Goal: Task Accomplishment & Management: Manage account settings

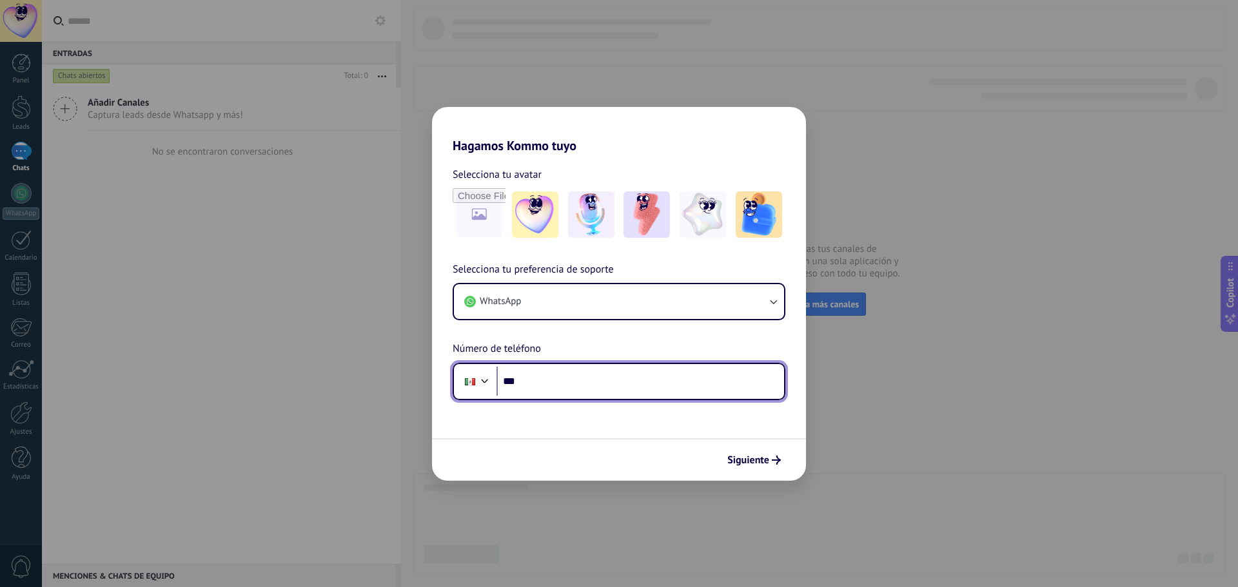
click at [540, 385] on input "***" at bounding box center [639, 382] width 287 height 30
type input "**********"
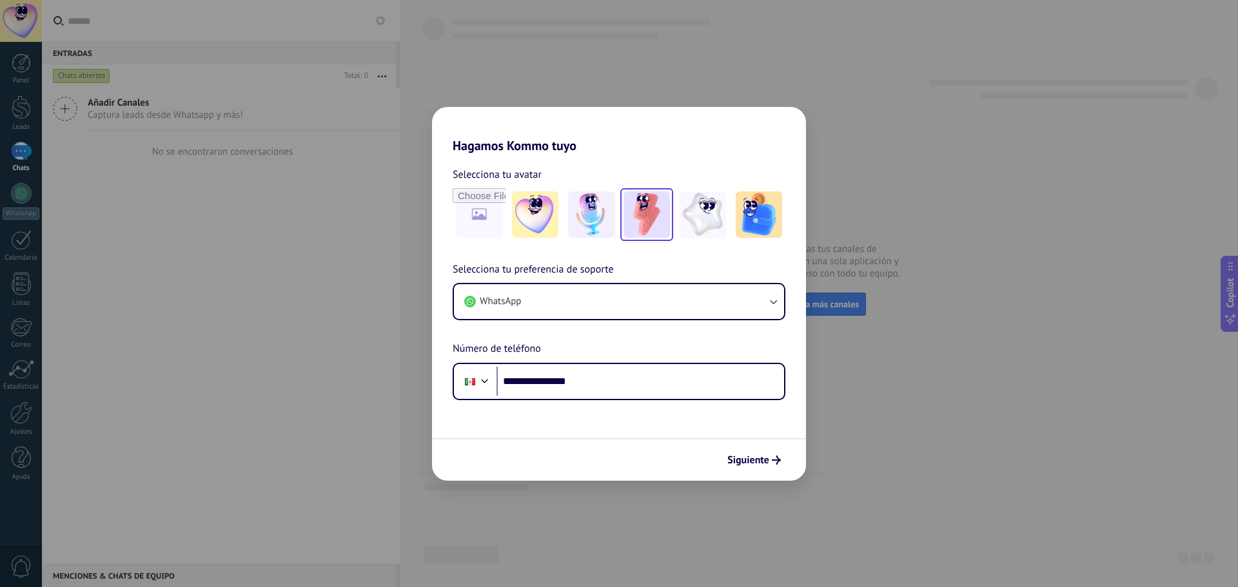
click at [647, 221] on img at bounding box center [646, 214] width 46 height 46
click at [743, 456] on span "Siguiente" at bounding box center [748, 460] width 42 height 9
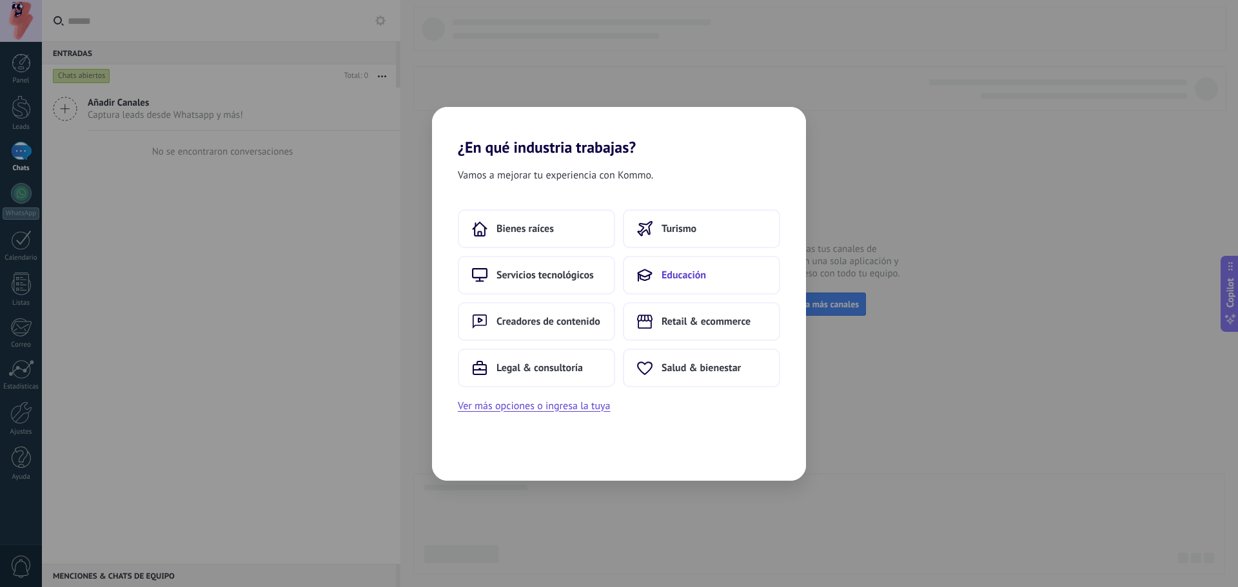
click at [648, 270] on icon at bounding box center [644, 275] width 15 height 15
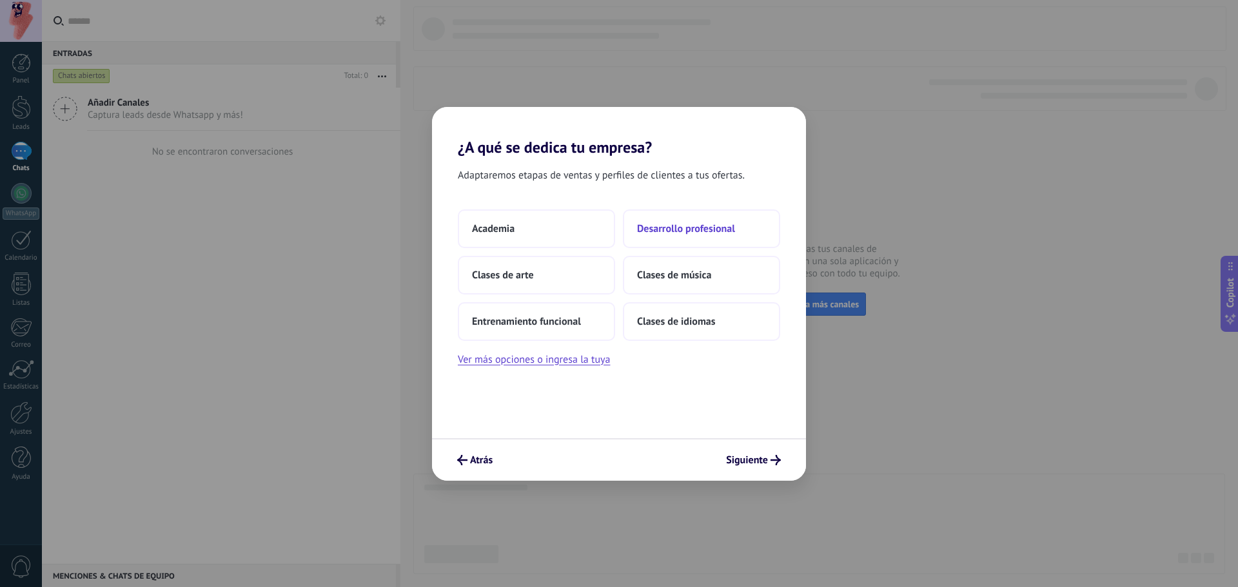
click at [684, 233] on span "Desarrollo profesional" at bounding box center [686, 228] width 98 height 13
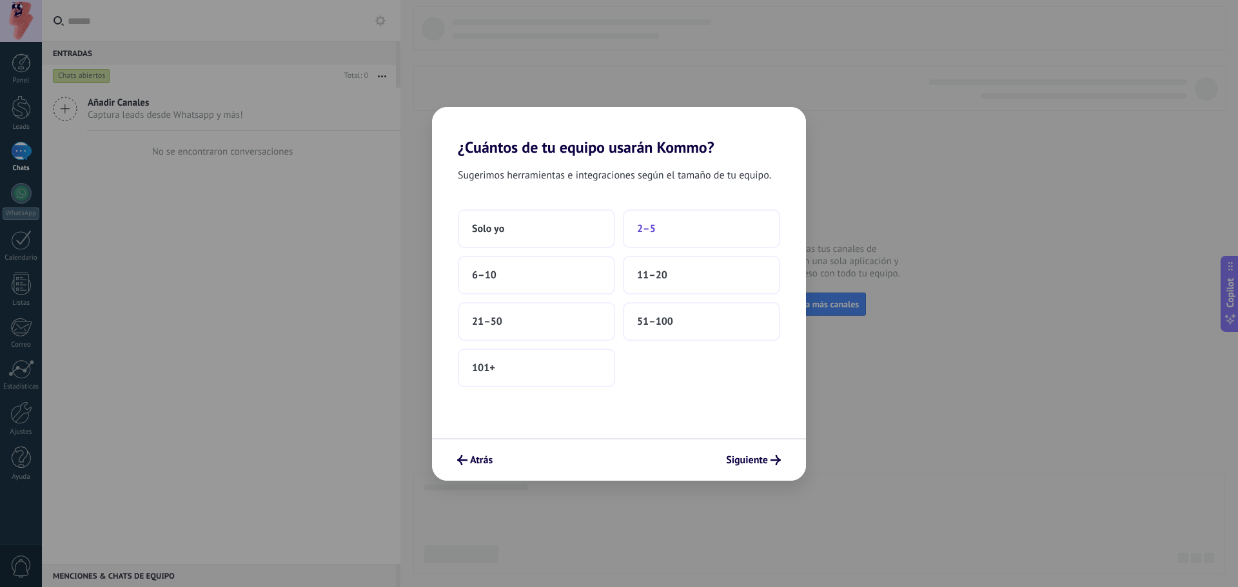
click at [647, 224] on span "2–5" at bounding box center [646, 228] width 19 height 13
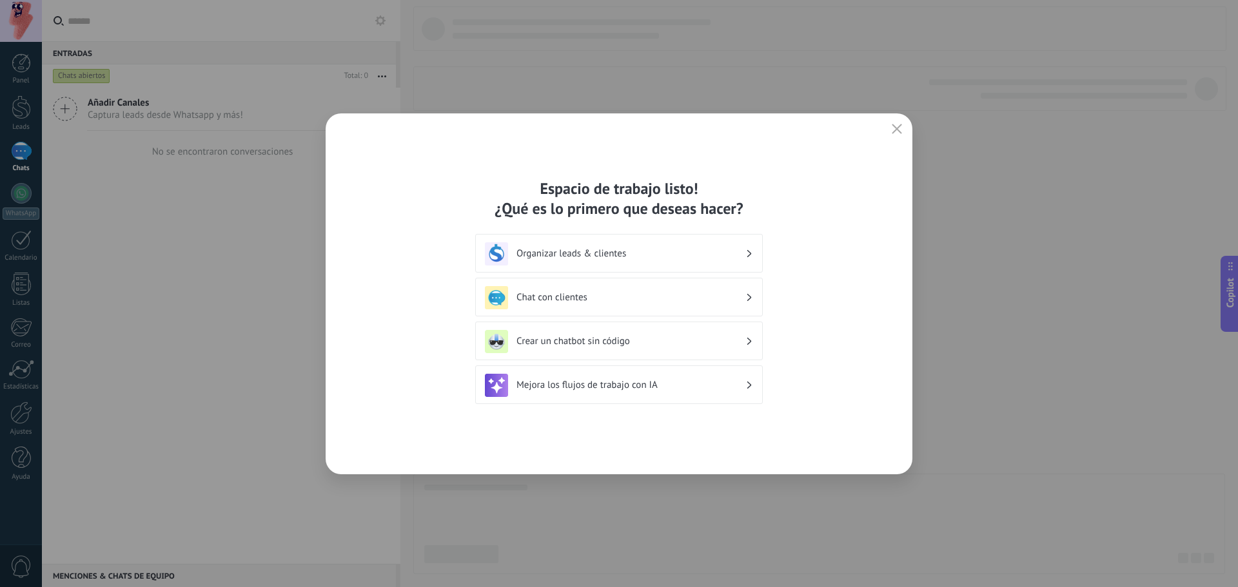
click at [639, 262] on div "Organizar leads & clientes" at bounding box center [619, 253] width 268 height 23
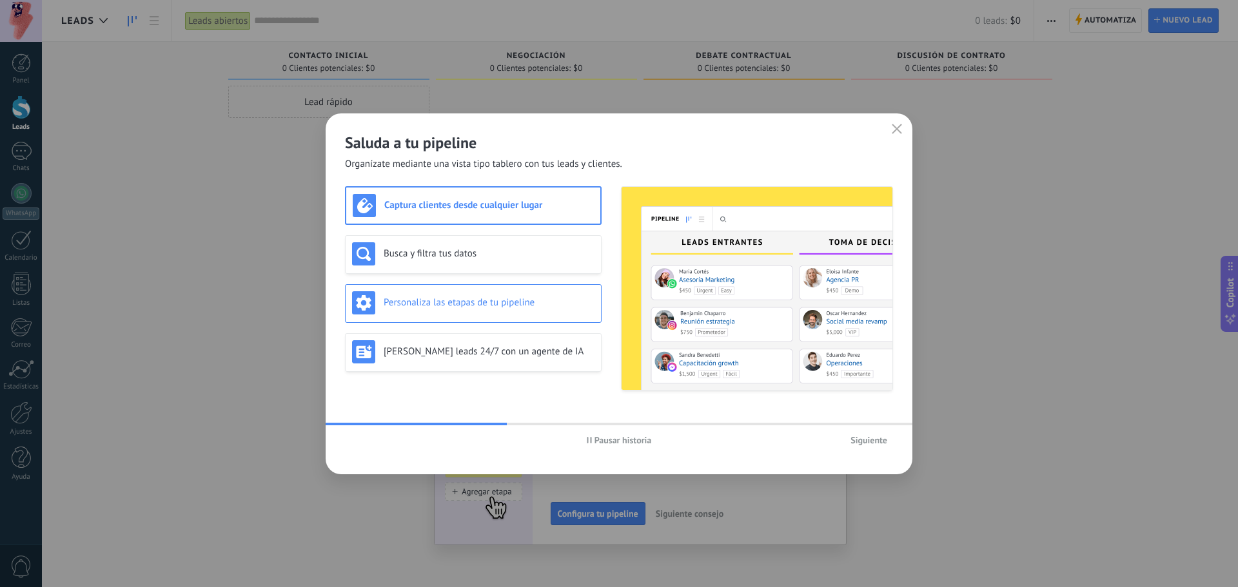
click at [512, 301] on h3 "Personaliza las etapas de tu pipeline" at bounding box center [489, 303] width 211 height 12
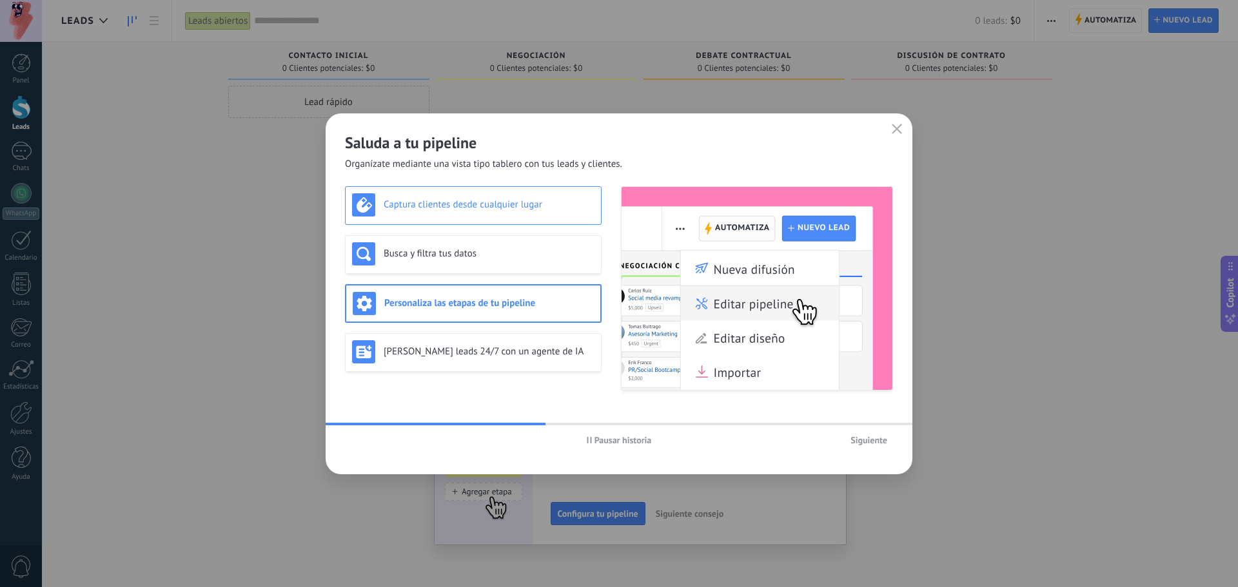
click at [503, 217] on div "Captura clientes desde cualquier lugar" at bounding box center [473, 205] width 257 height 39
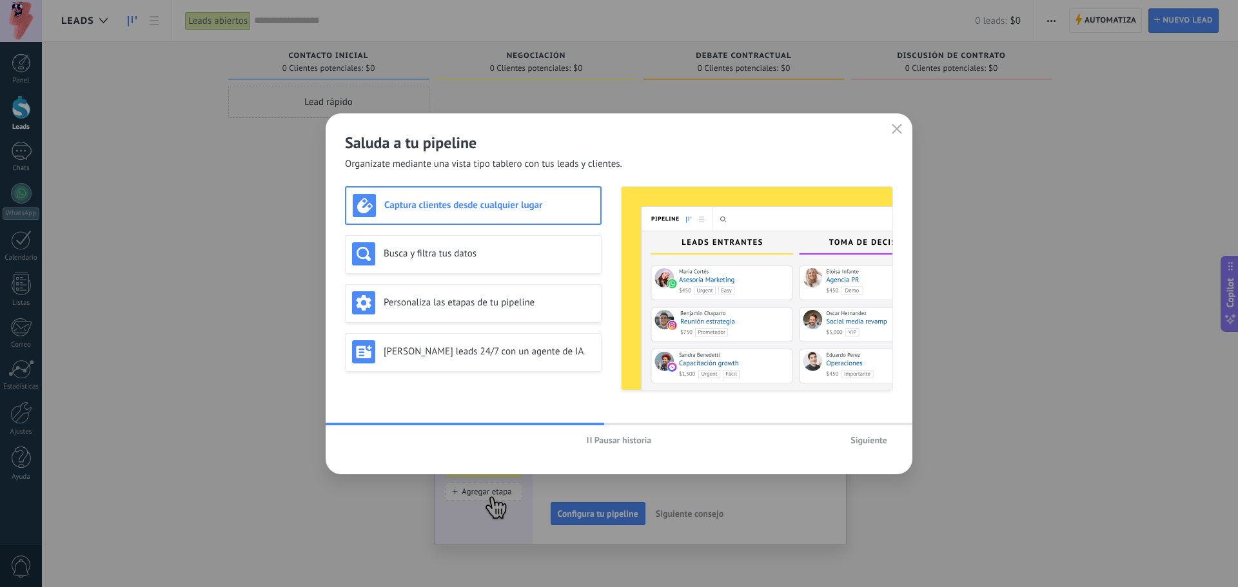
click at [871, 441] on span "Siguiente" at bounding box center [868, 440] width 37 height 9
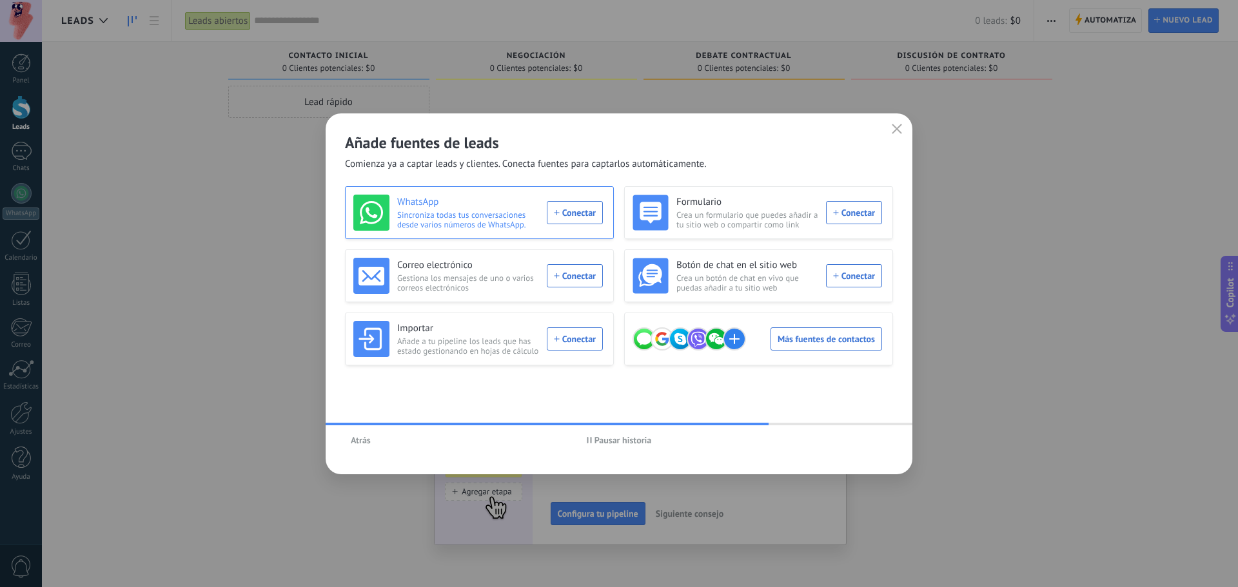
click at [565, 208] on div "WhatsApp Sincroniza todas tus conversaciones desde varios números de WhatsApp. …" at bounding box center [477, 213] width 249 height 36
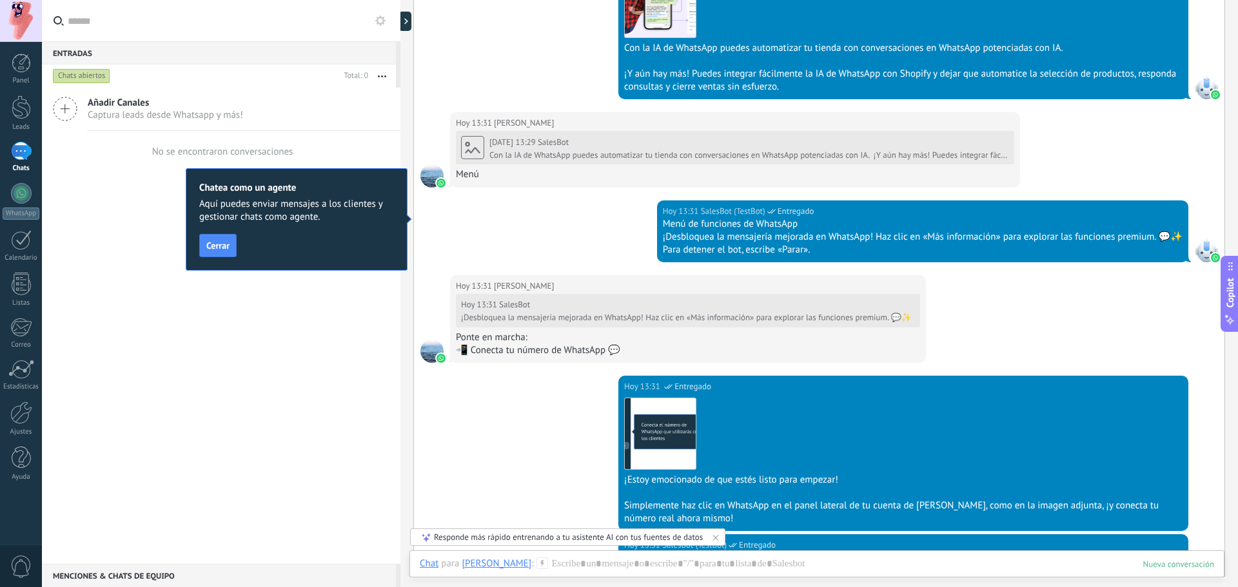
scroll to position [859, 0]
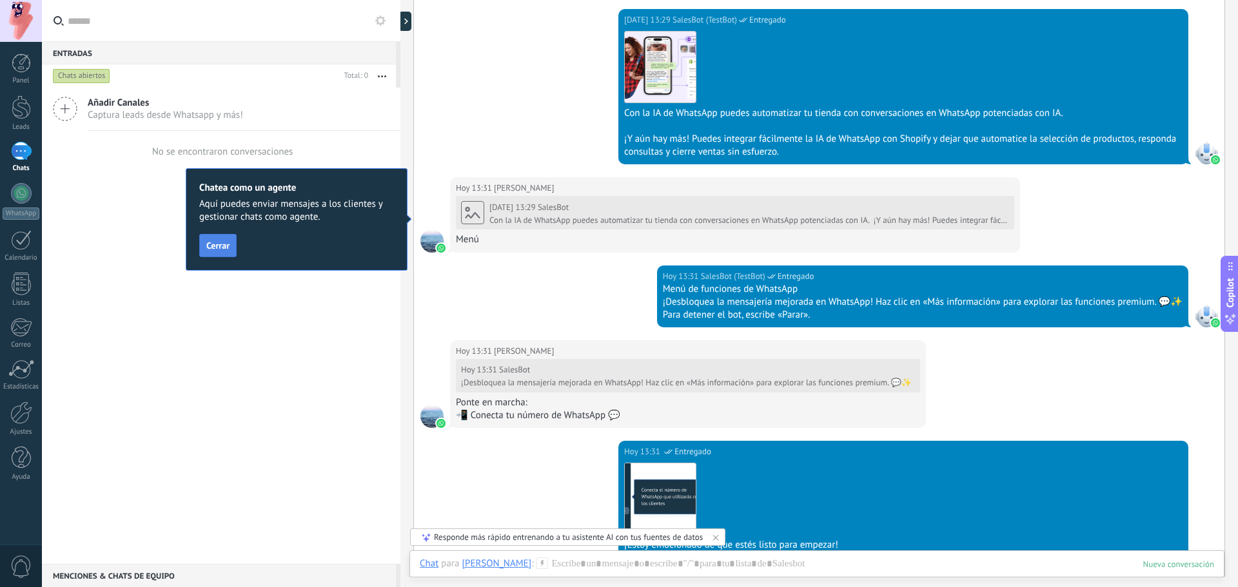
click at [224, 255] on button "Cerrar" at bounding box center [217, 245] width 37 height 23
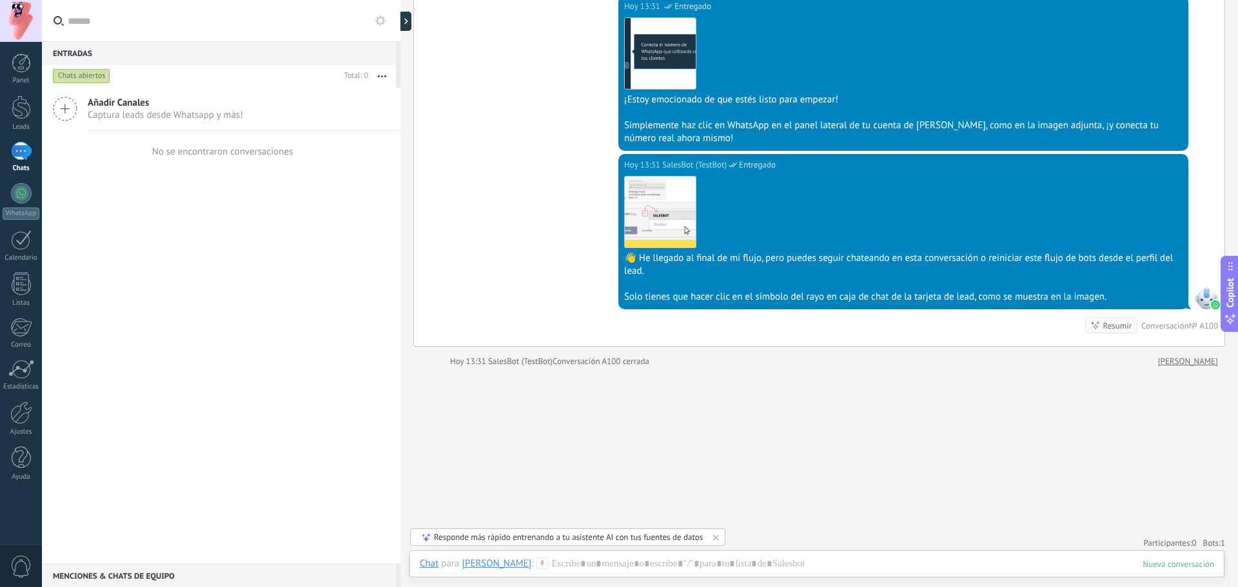
scroll to position [1310, 0]
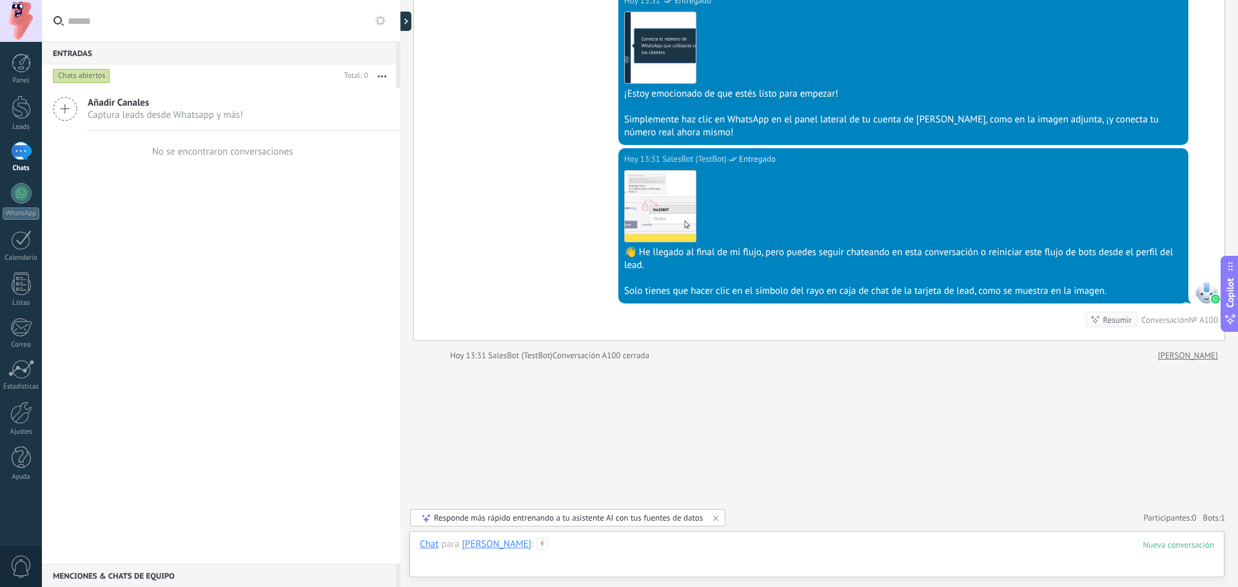
click at [647, 553] on div at bounding box center [817, 557] width 794 height 39
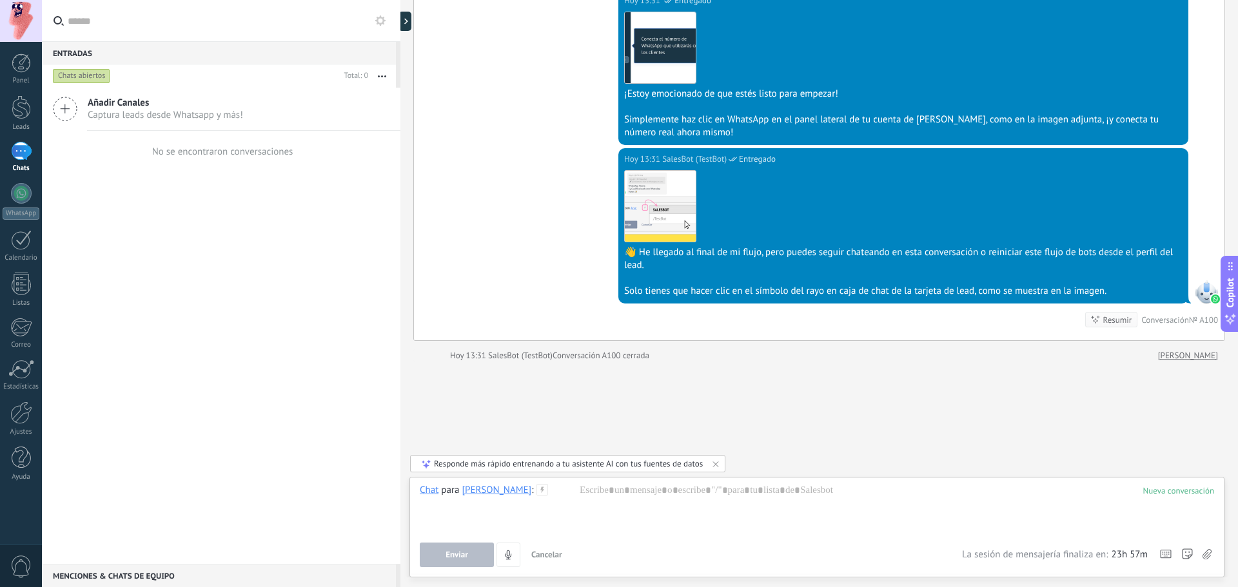
click at [17, 196] on div at bounding box center [21, 193] width 21 height 21
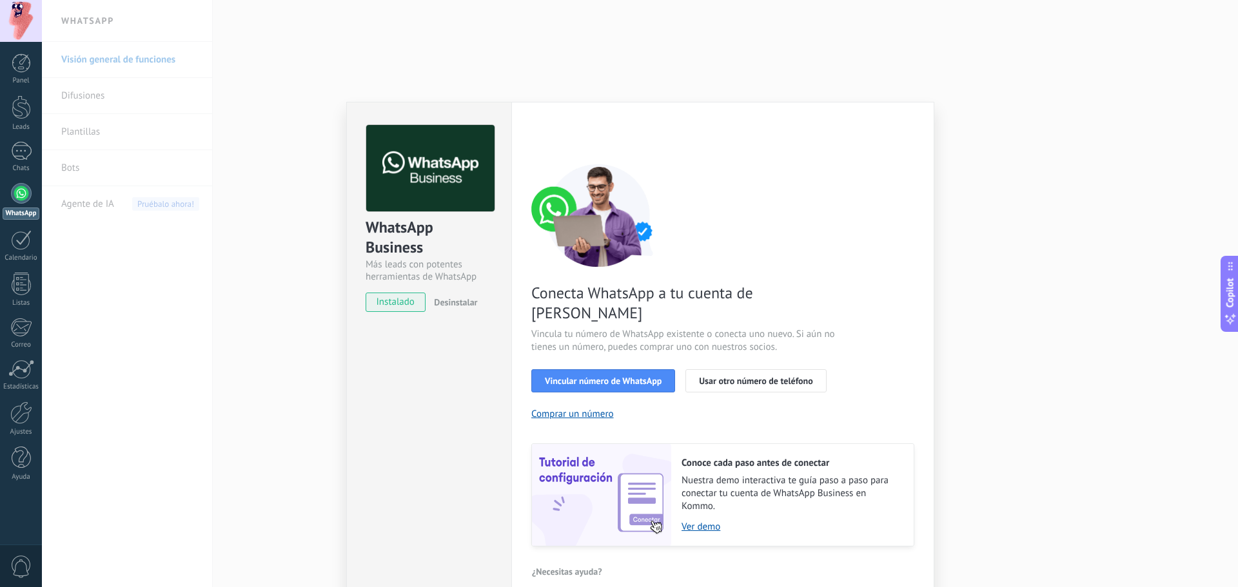
click at [1059, 224] on div "WhatsApp Business Más leads con potentes herramientas de WhatsApp instalado Des…" at bounding box center [640, 293] width 1196 height 587
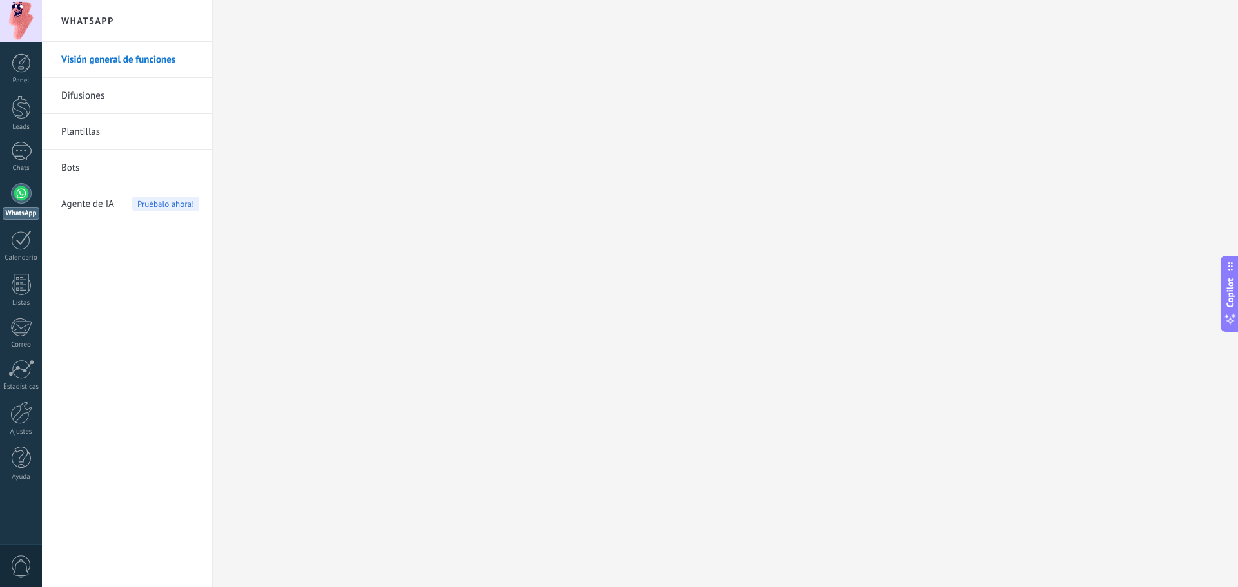
click at [76, 166] on link "Bots" at bounding box center [130, 168] width 138 height 36
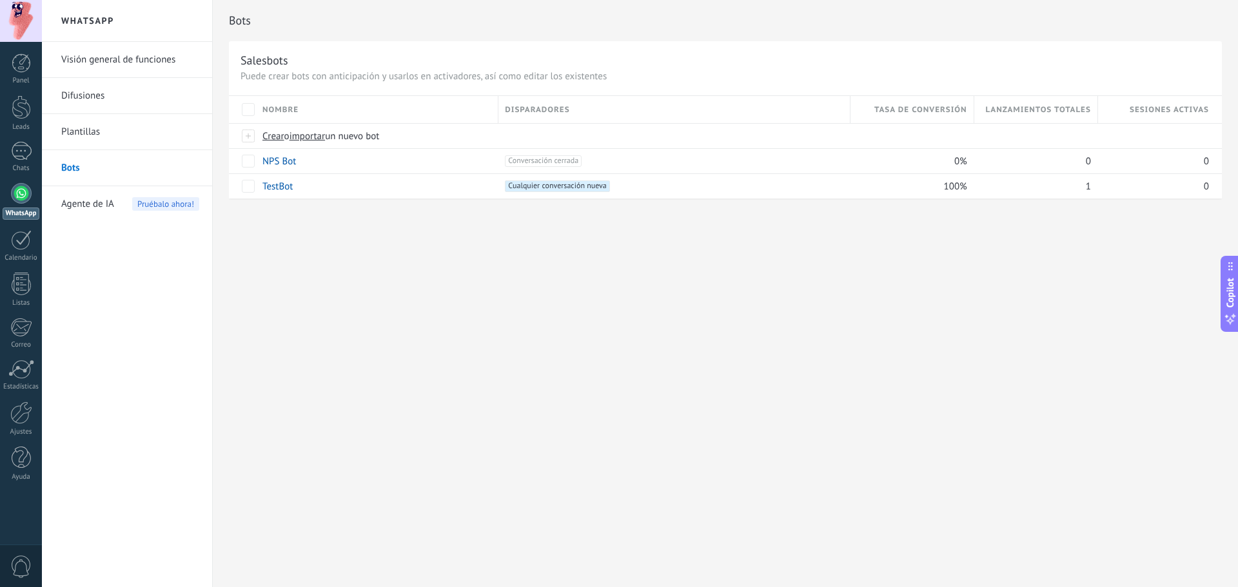
click at [77, 128] on link "Plantillas" at bounding box center [130, 132] width 138 height 36
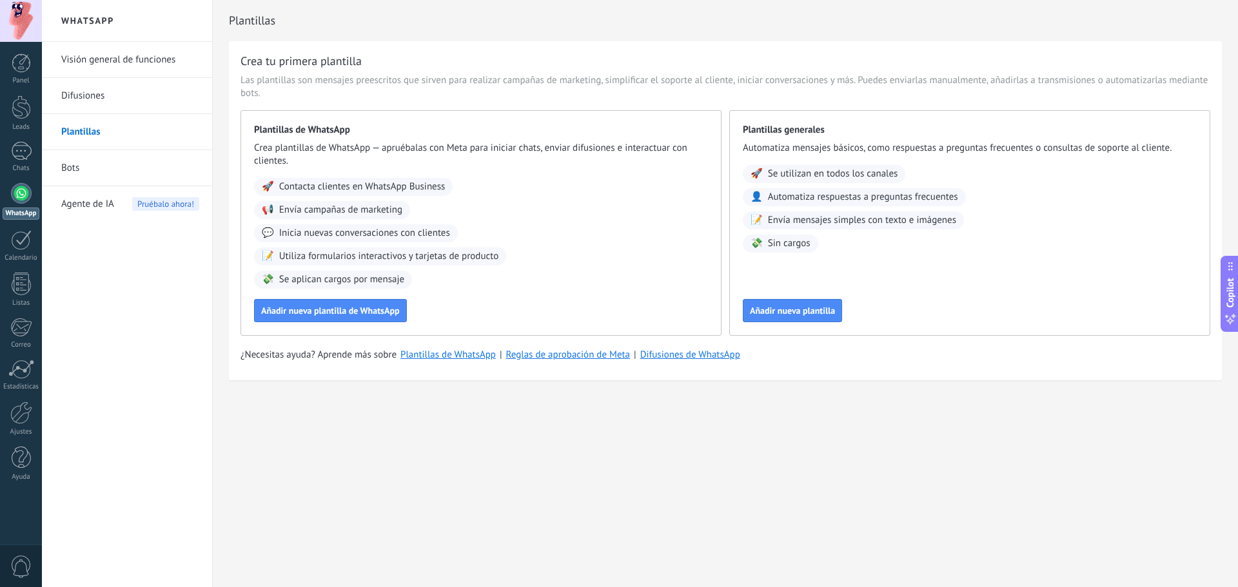
click at [84, 91] on link "Difusiones" at bounding box center [130, 96] width 138 height 36
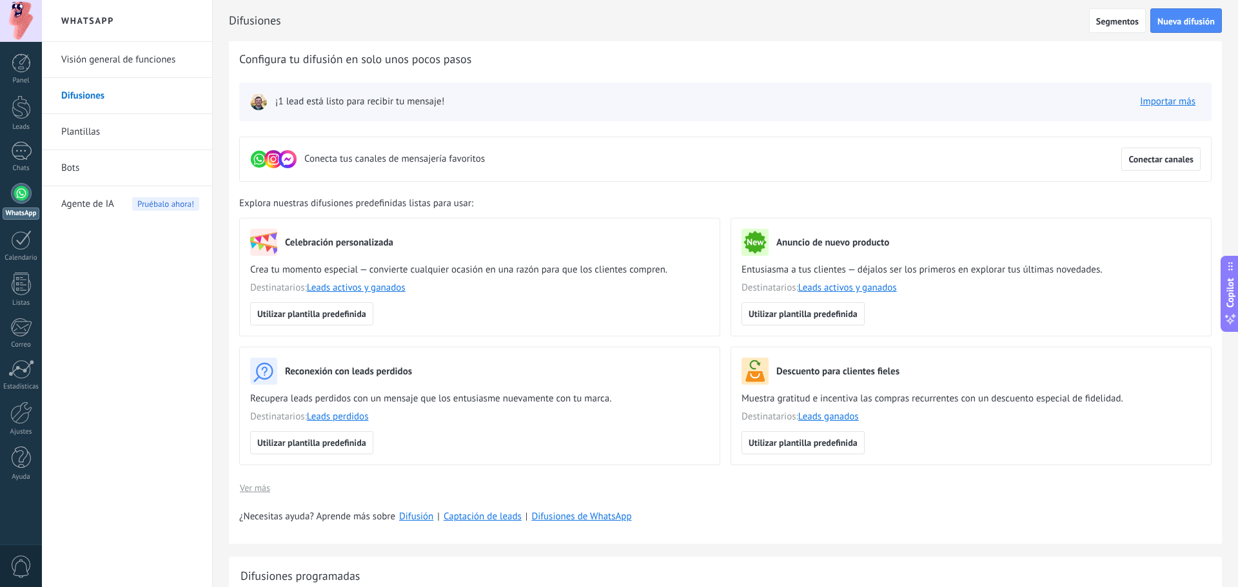
click at [113, 64] on link "Visión general de funciones" at bounding box center [130, 60] width 138 height 36
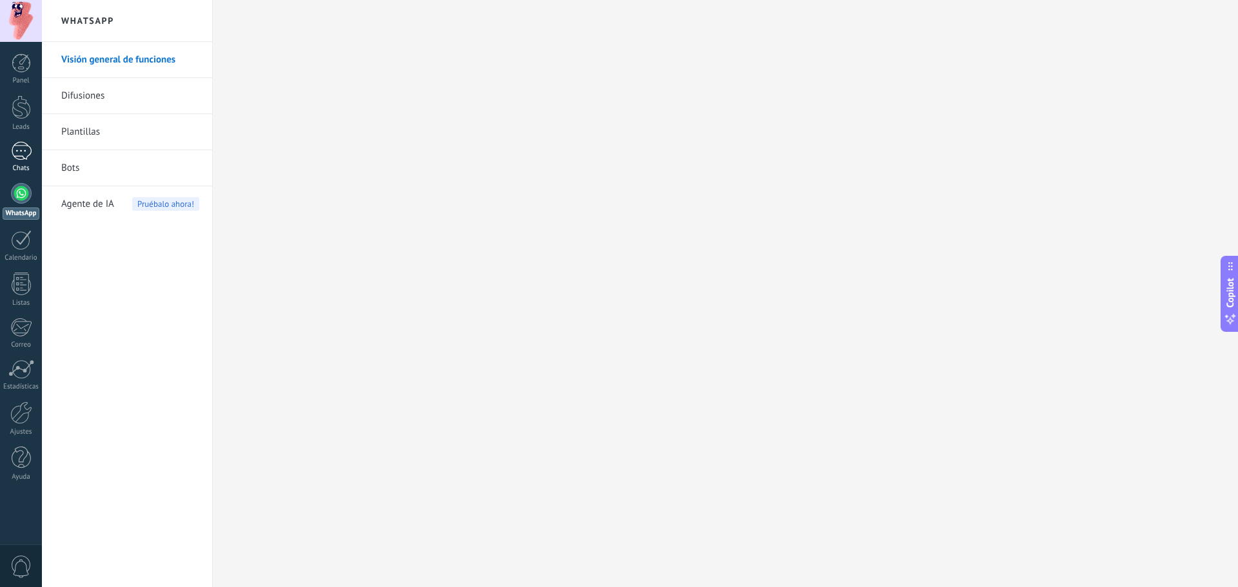
click at [25, 167] on div "Chats" at bounding box center [21, 168] width 37 height 8
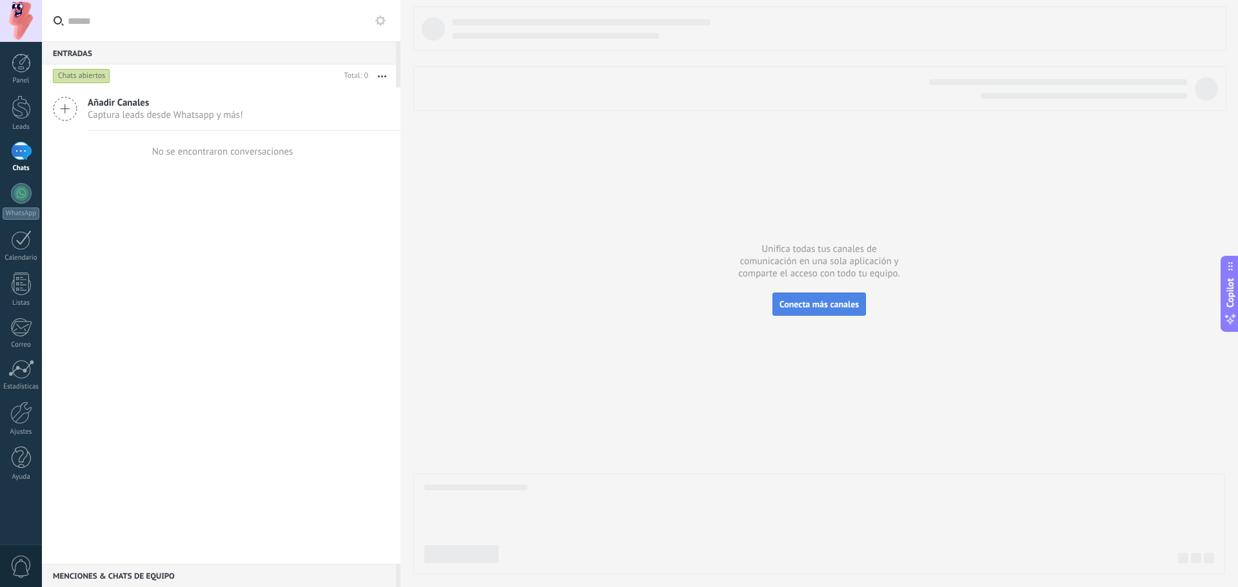
click at [797, 300] on span "Conecta más canales" at bounding box center [818, 304] width 79 height 12
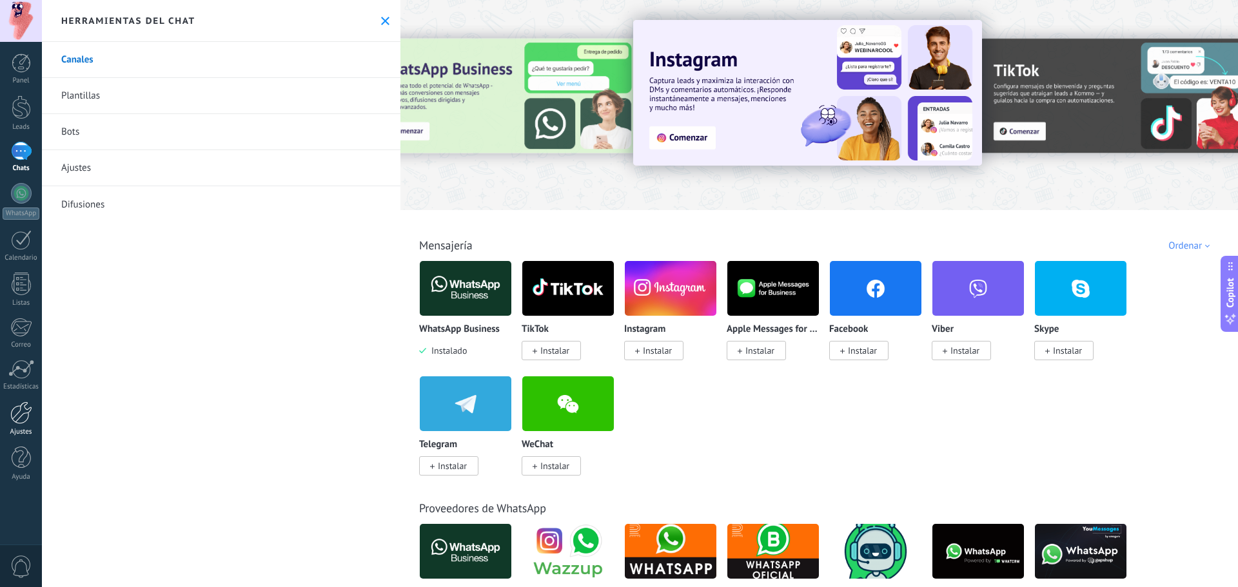
click at [26, 419] on div at bounding box center [21, 413] width 22 height 23
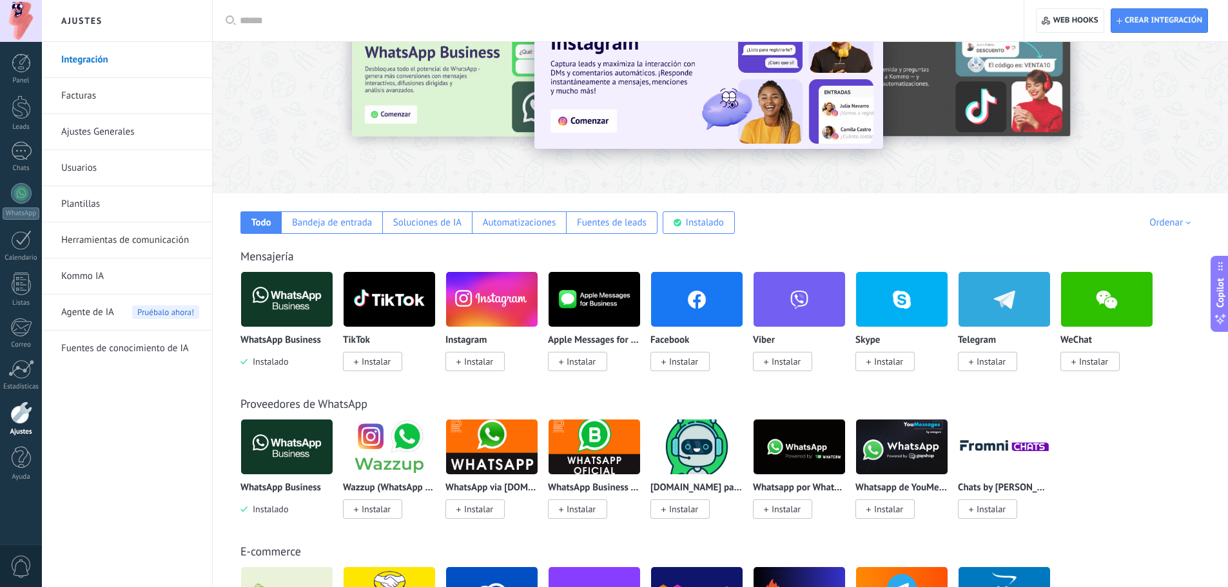
scroll to position [64, 0]
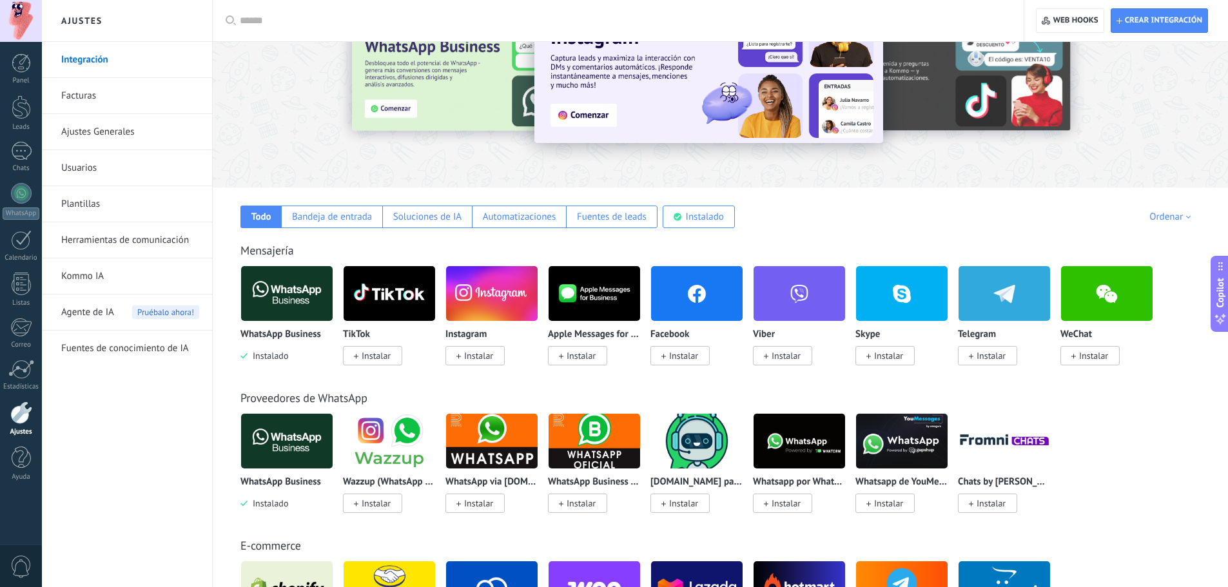
click at [102, 309] on span "Agente de IA" at bounding box center [87, 313] width 53 height 36
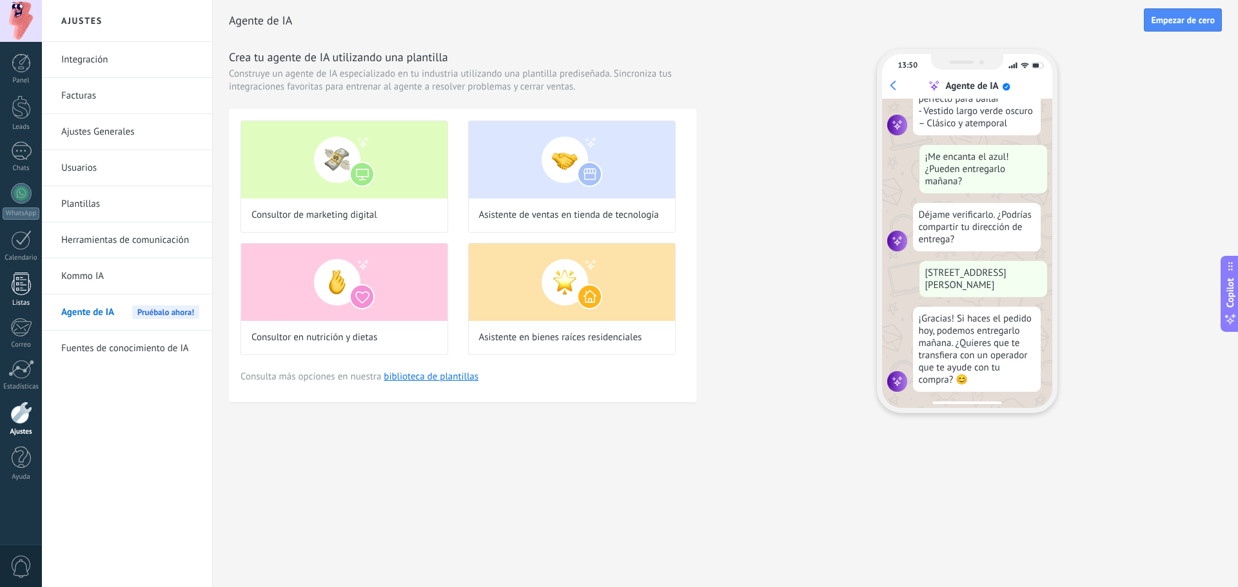
scroll to position [329, 0]
